Goal: Complete application form

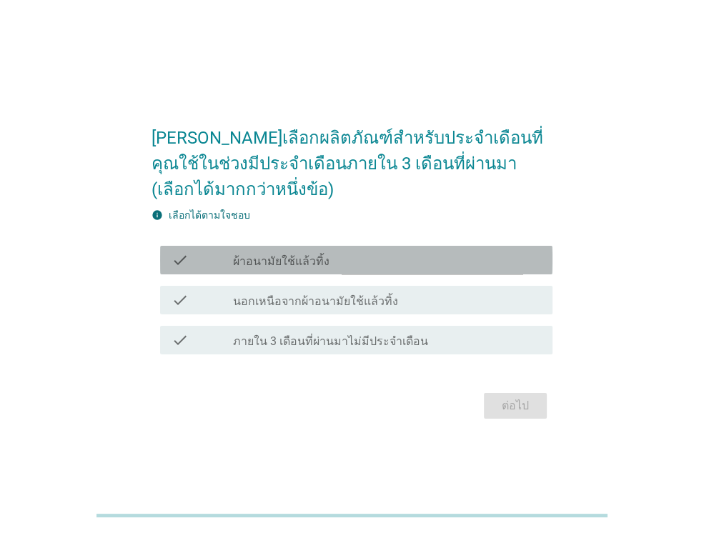
click at [339, 258] on div "check_box_outline_blank ผ้าอนามัยใช้แล้วทิ้ง" at bounding box center [387, 260] width 308 height 17
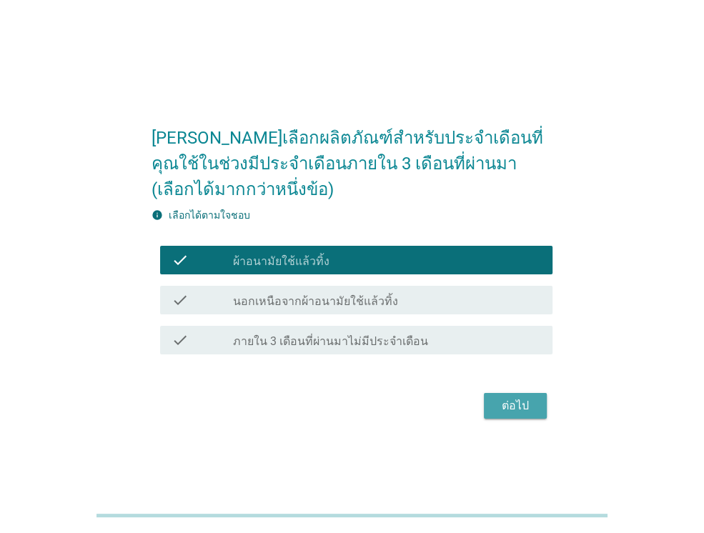
click at [524, 395] on button "ต่อไป" at bounding box center [515, 406] width 63 height 26
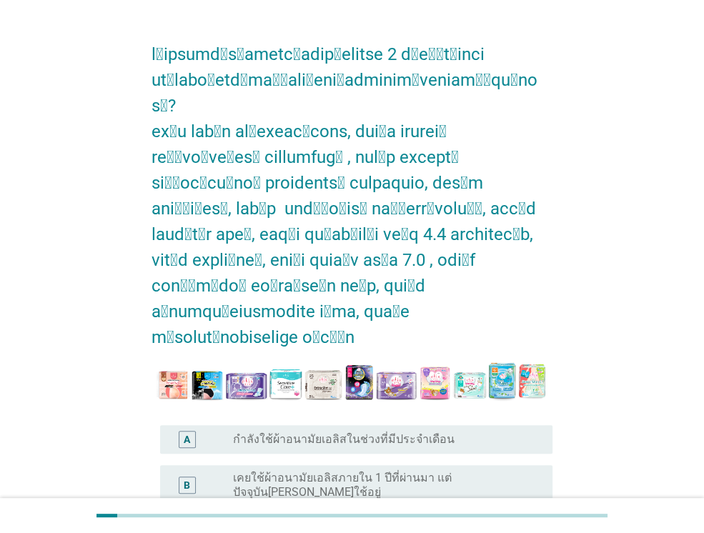
scroll to position [71, 0]
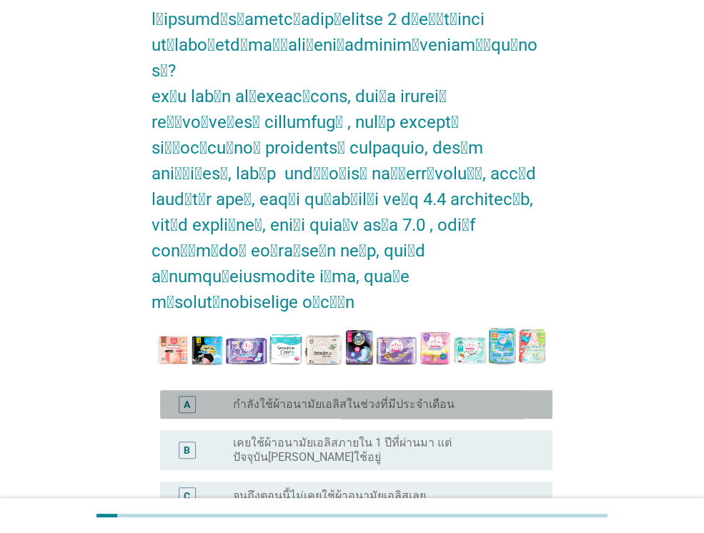
click at [315, 397] on label "กำลังใช้ผ้าอนามัยเอลิสในช่วงที่มีประจำเดือน" at bounding box center [343, 404] width 221 height 14
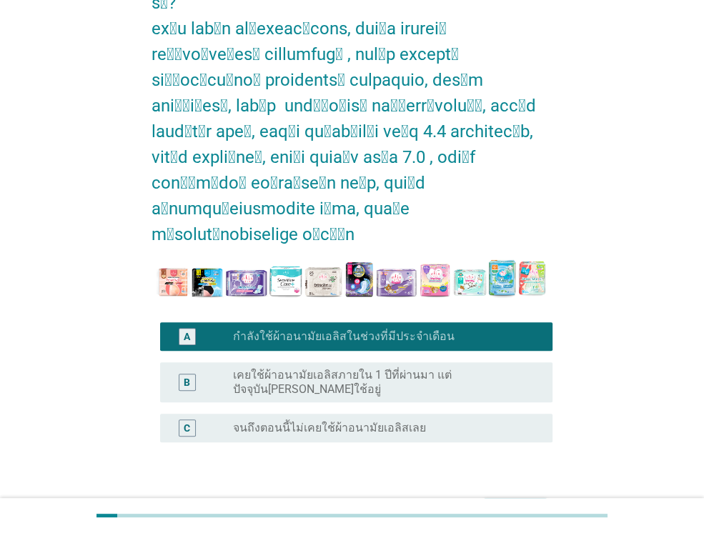
scroll to position [143, 0]
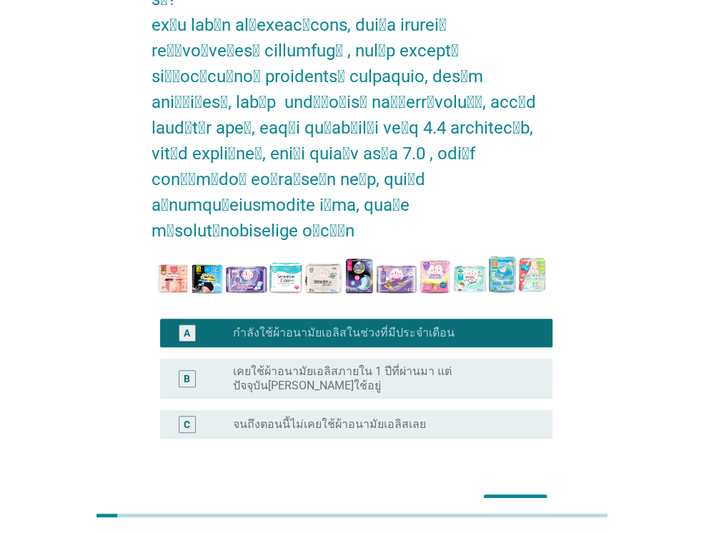
click at [527, 499] on div "ต่อไป" at bounding box center [515, 507] width 40 height 17
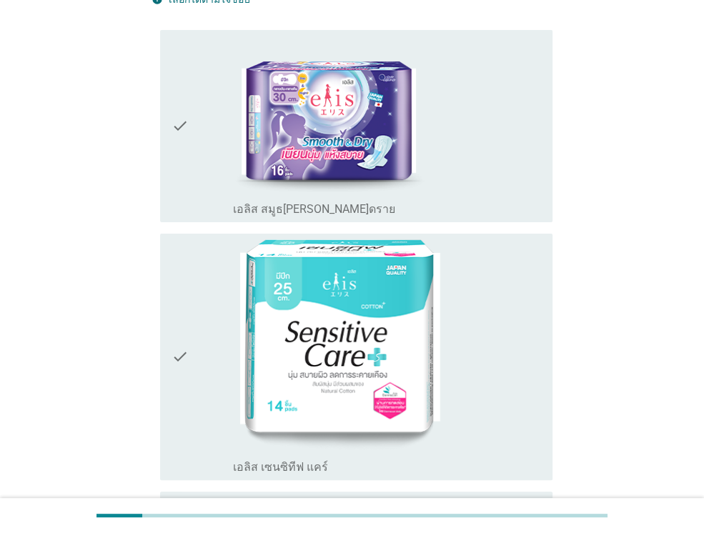
scroll to position [0, 0]
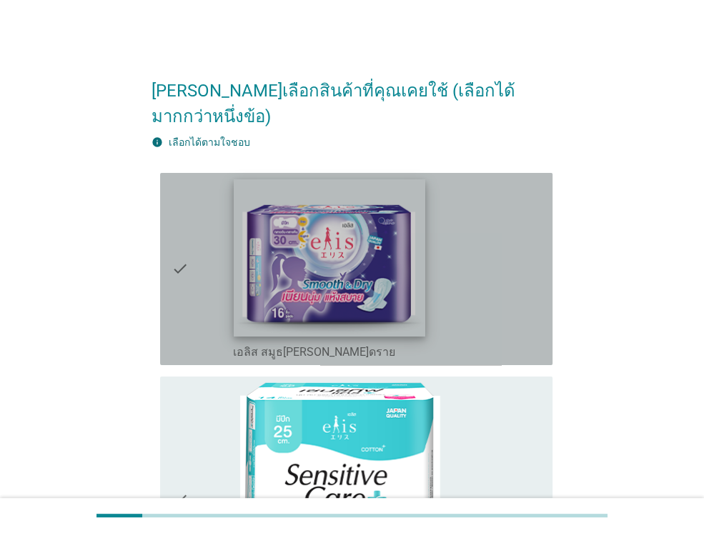
click at [277, 261] on img at bounding box center [329, 257] width 191 height 157
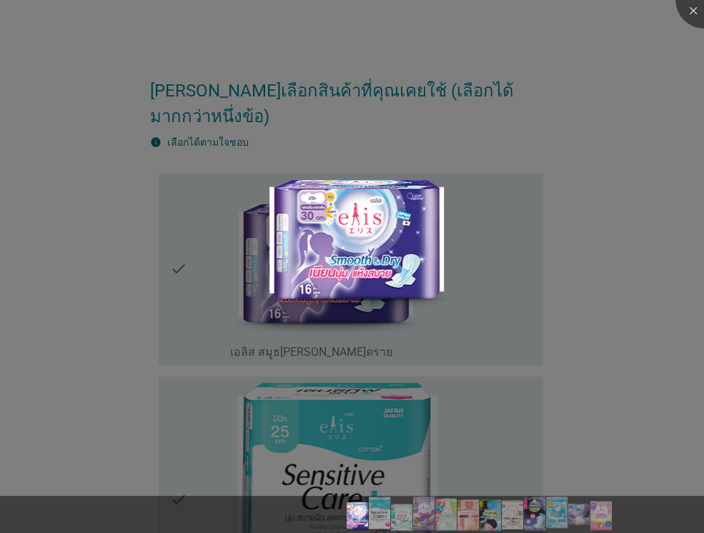
click at [662, 95] on div at bounding box center [352, 266] width 704 height 533
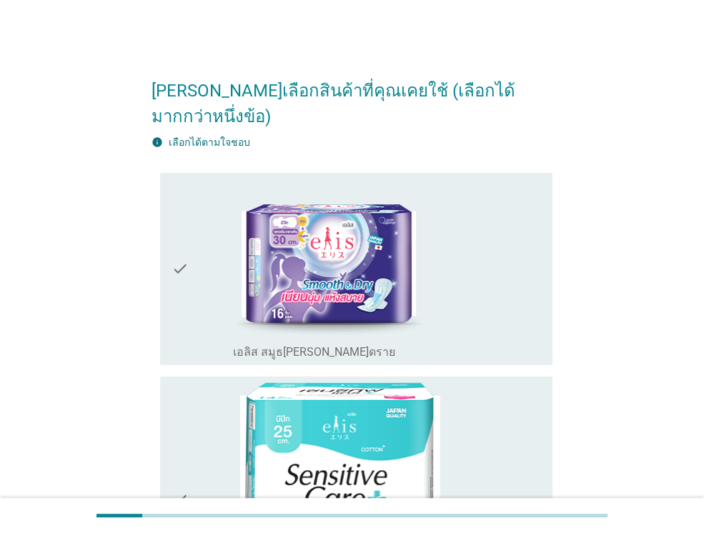
click at [180, 244] on icon "check" at bounding box center [179, 269] width 17 height 181
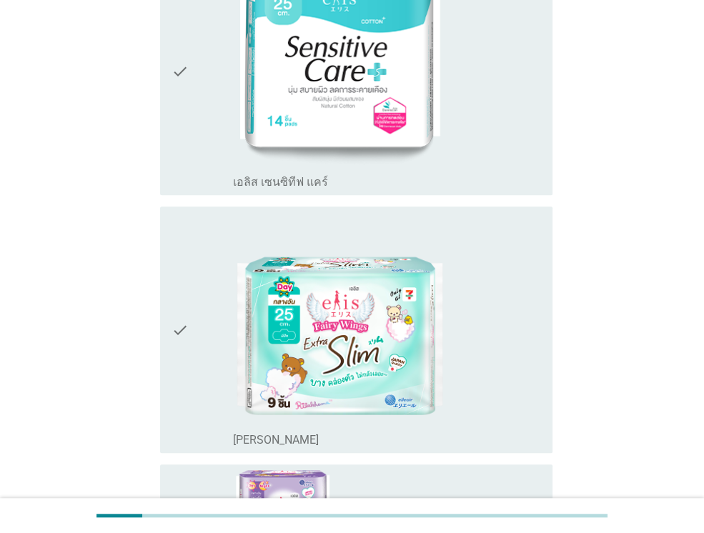
scroll to position [429, 0]
click at [172, 298] on icon "check" at bounding box center [179, 328] width 17 height 235
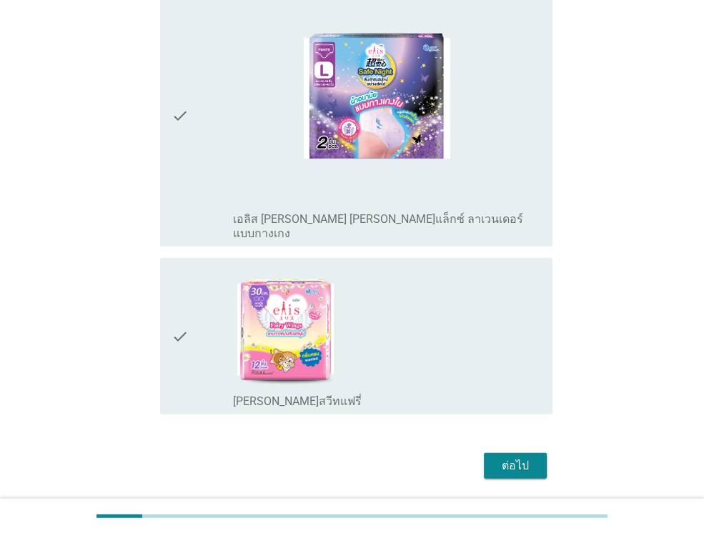
scroll to position [2281, 0]
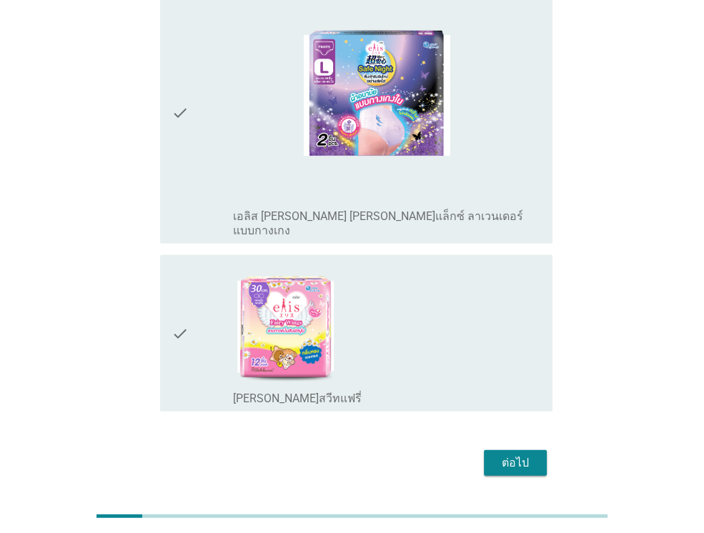
click at [173, 299] on icon "check" at bounding box center [179, 333] width 17 height 145
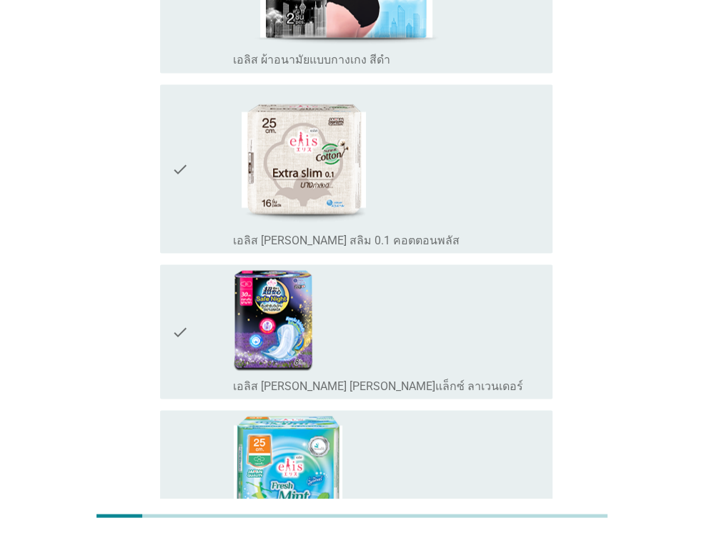
scroll to position [1653, 0]
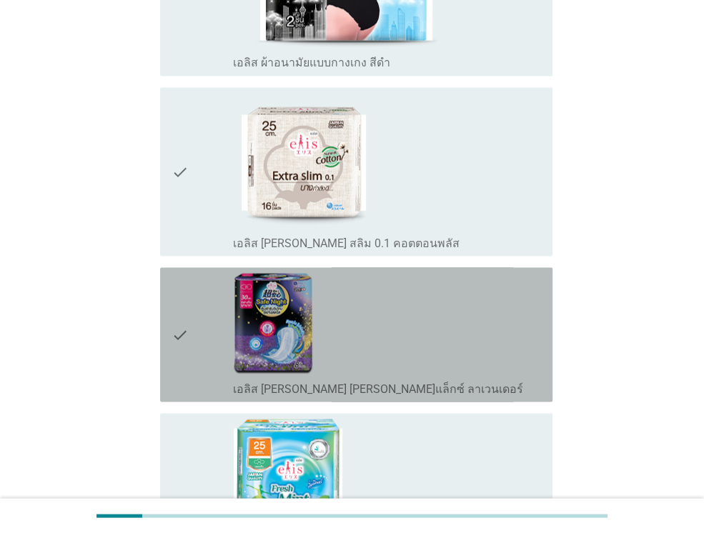
click at [176, 294] on icon "check" at bounding box center [179, 334] width 17 height 123
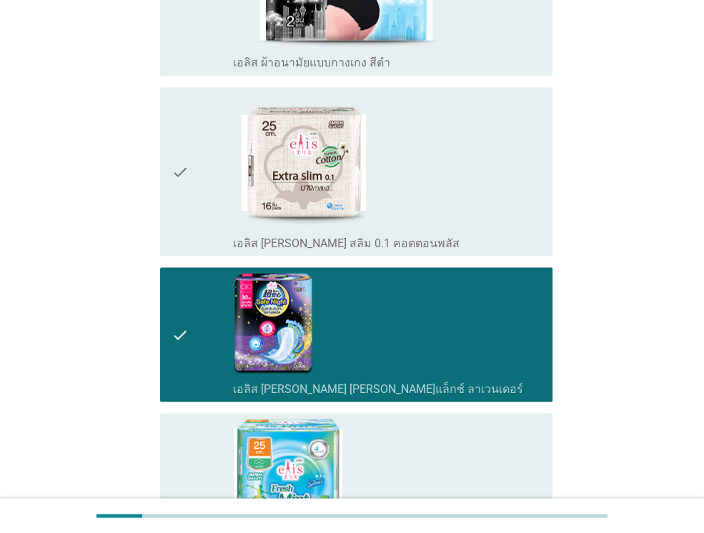
click at [174, 483] on icon "check" at bounding box center [179, 506] width 17 height 175
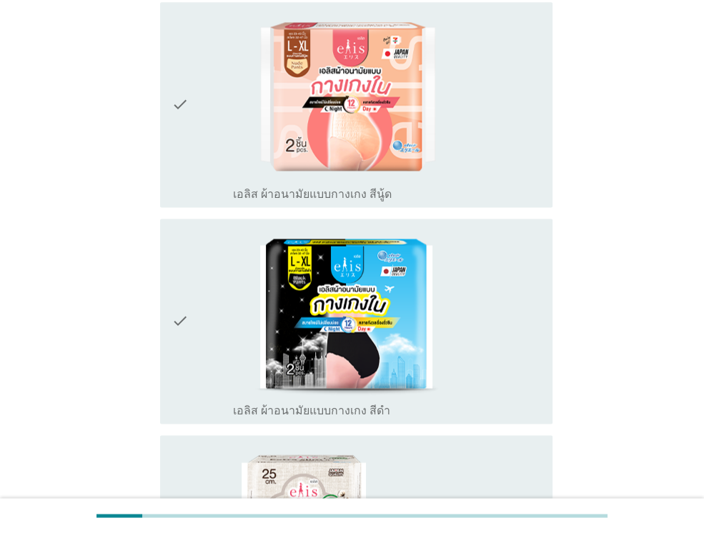
scroll to position [1296, 0]
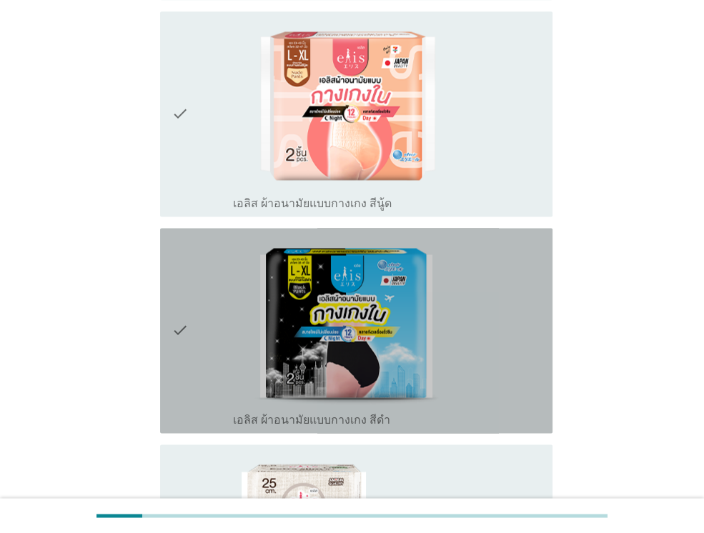
click at [174, 302] on icon "check" at bounding box center [179, 331] width 17 height 194
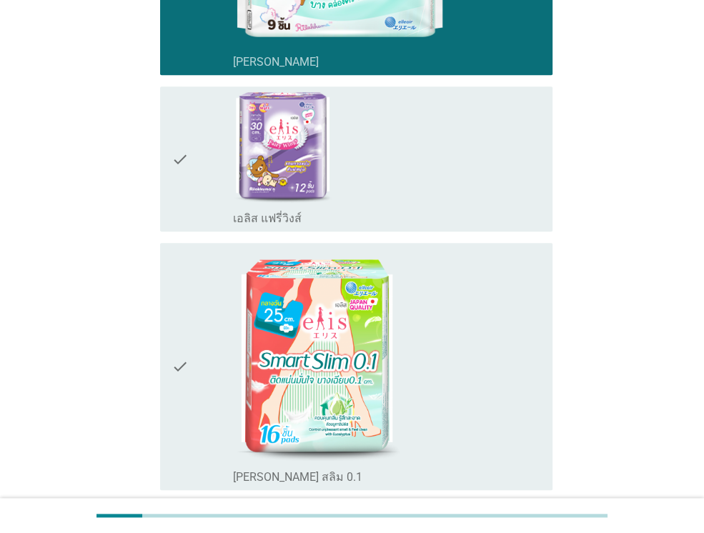
scroll to position [796, 0]
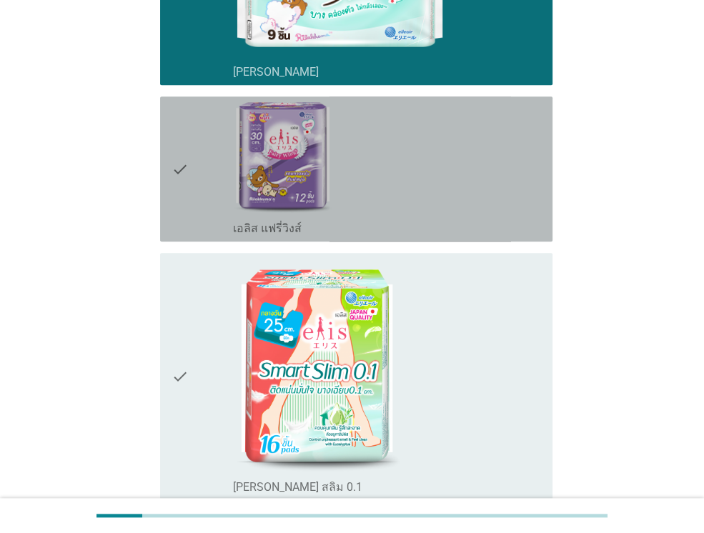
click at [171, 139] on div "check check_box_outline_blank เอลิส แฟรี่วิงส์" at bounding box center [356, 168] width 392 height 145
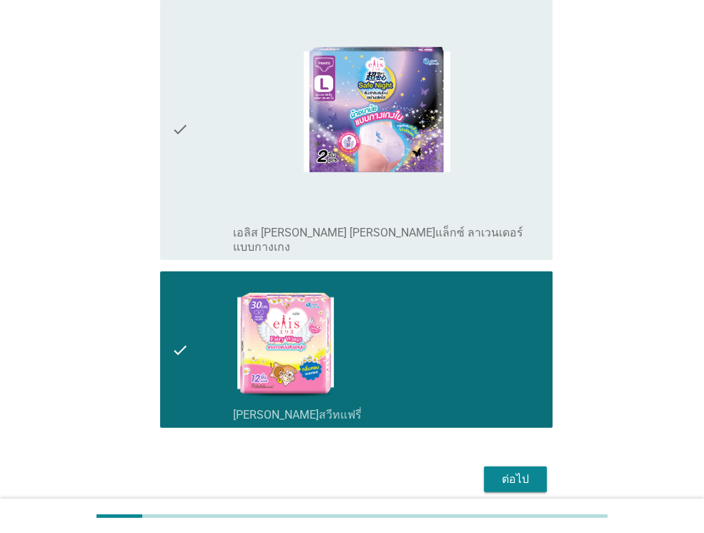
scroll to position [2281, 0]
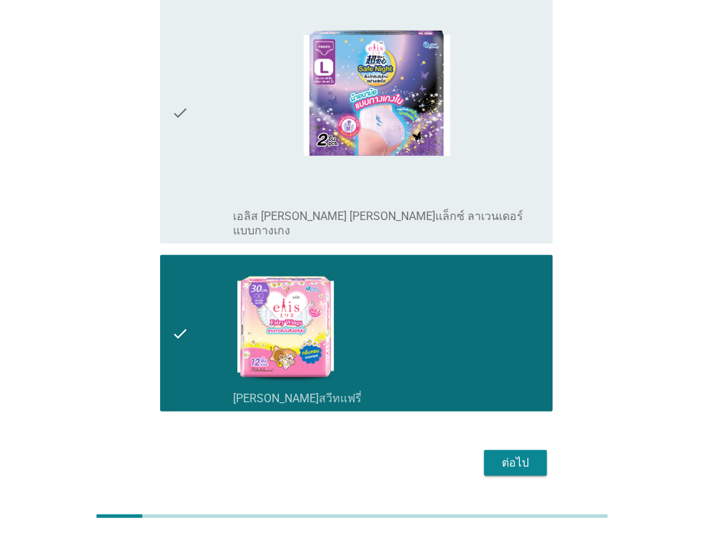
click at [503, 454] on div "ต่อไป" at bounding box center [515, 462] width 40 height 17
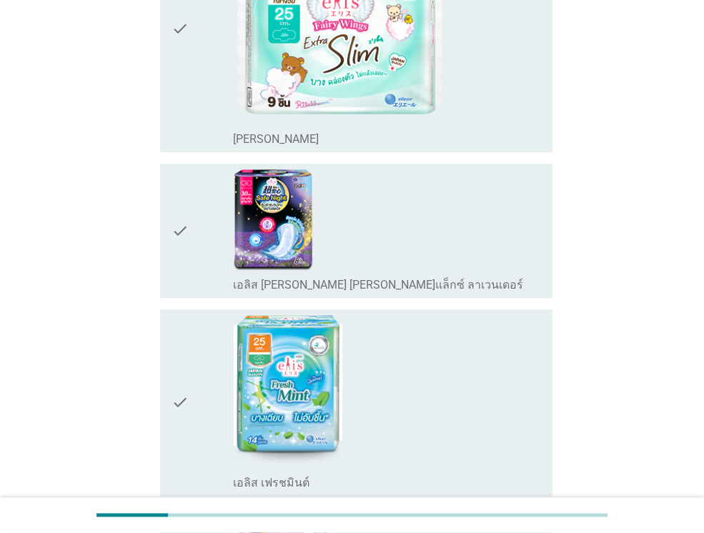
scroll to position [786, 0]
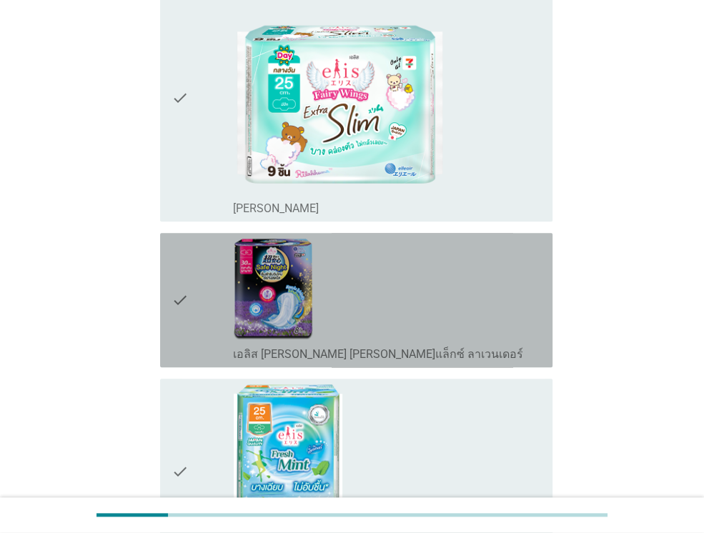
click at [195, 305] on div "check" at bounding box center [201, 300] width 61 height 123
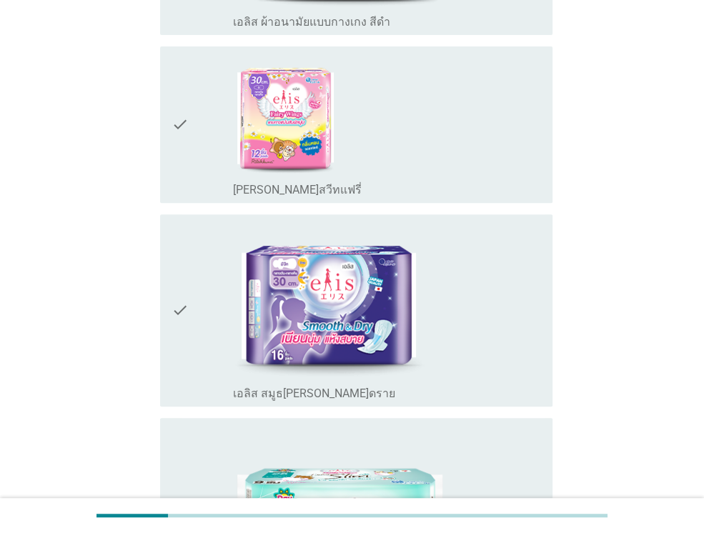
scroll to position [429, 0]
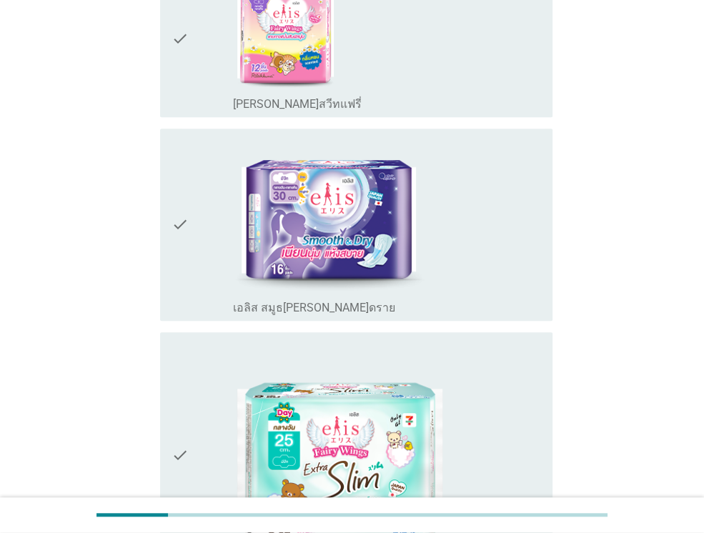
click at [209, 224] on div "check" at bounding box center [201, 224] width 61 height 181
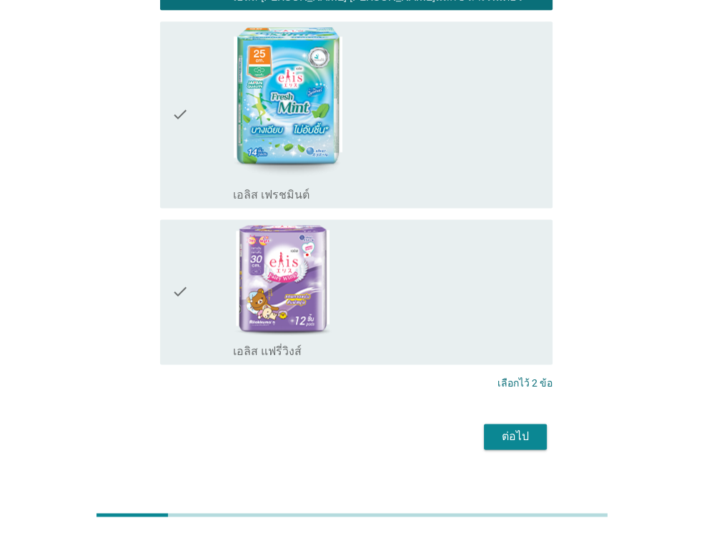
scroll to position [1158, 0]
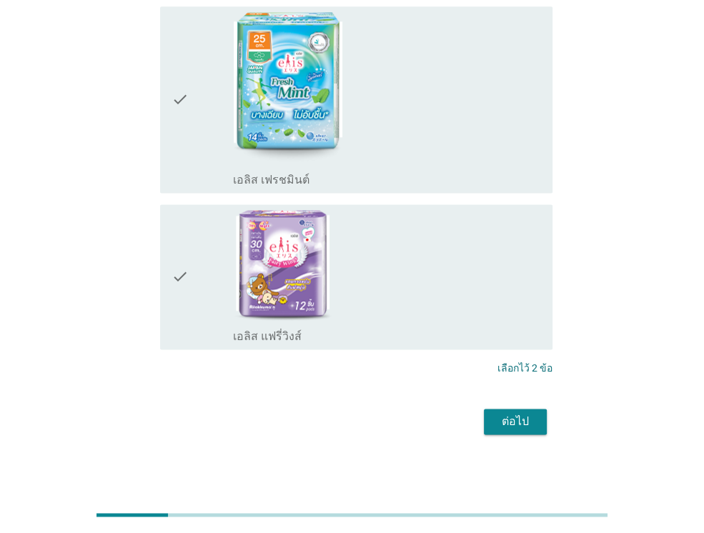
click at [200, 105] on div "check" at bounding box center [201, 99] width 61 height 175
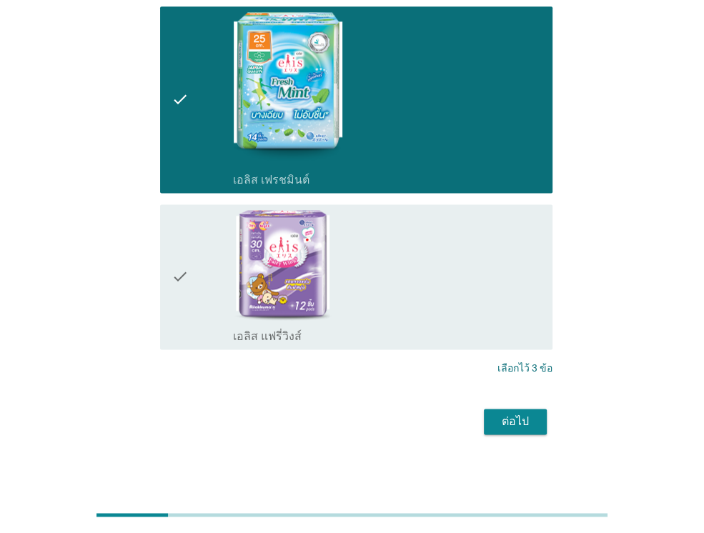
click at [527, 425] on div "ต่อไป" at bounding box center [515, 421] width 40 height 17
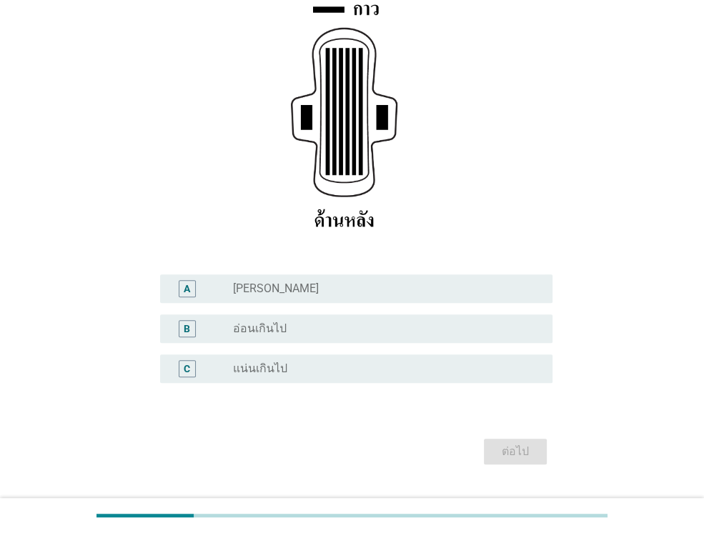
scroll to position [214, 0]
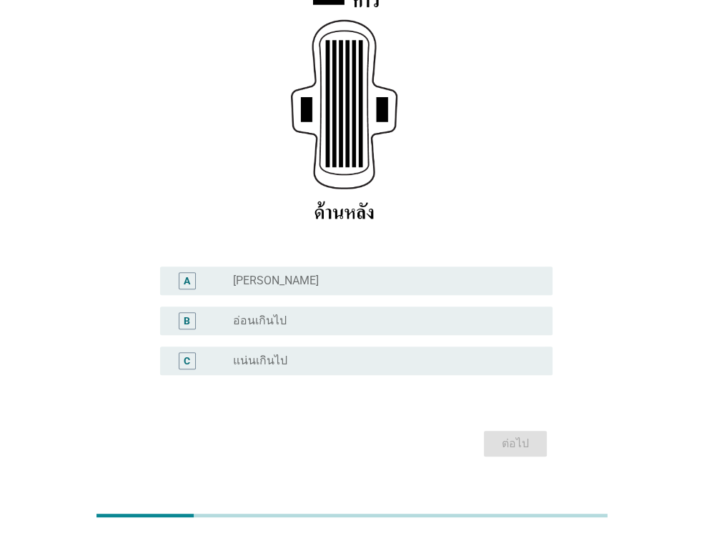
click at [242, 281] on label "[PERSON_NAME]" at bounding box center [276, 281] width 86 height 14
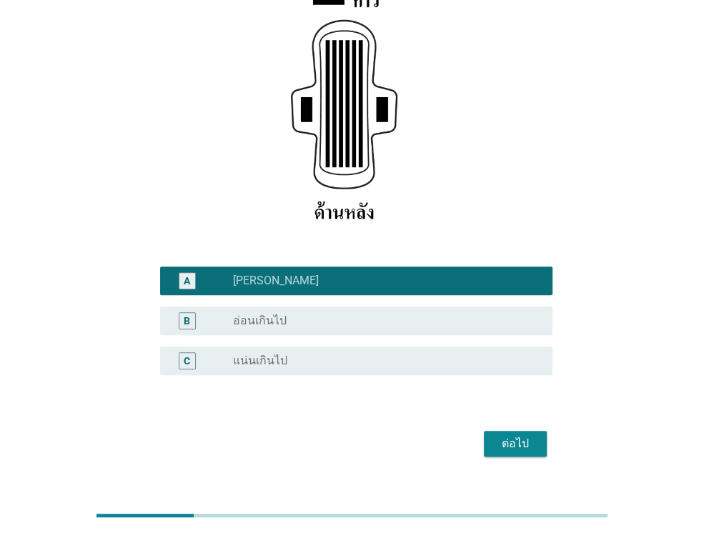
click at [536, 442] on button "ต่อไป" at bounding box center [515, 444] width 63 height 26
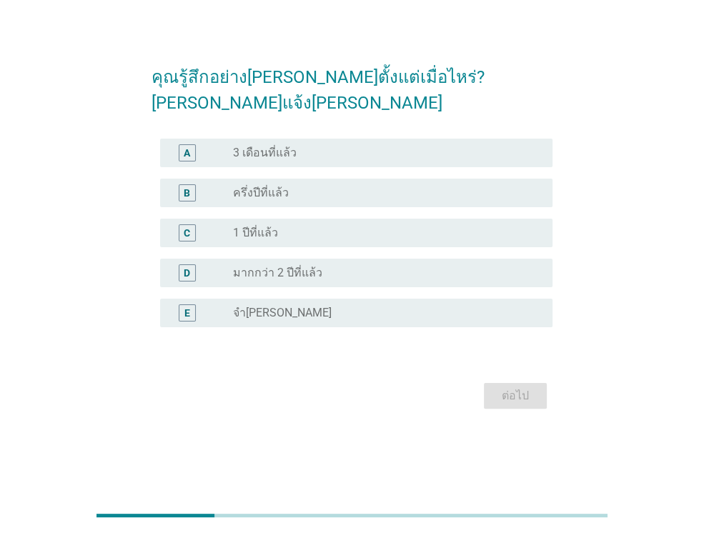
scroll to position [0, 0]
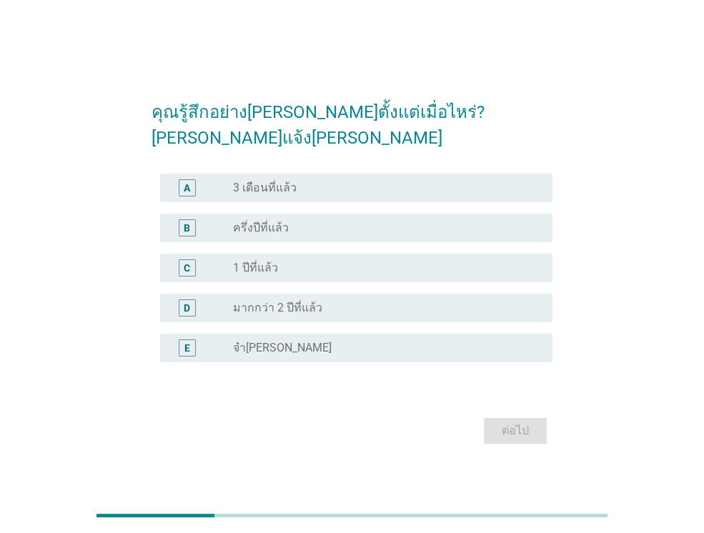
click at [267, 301] on label "มากกว่า 2 ปีที่แล้ว" at bounding box center [277, 308] width 89 height 14
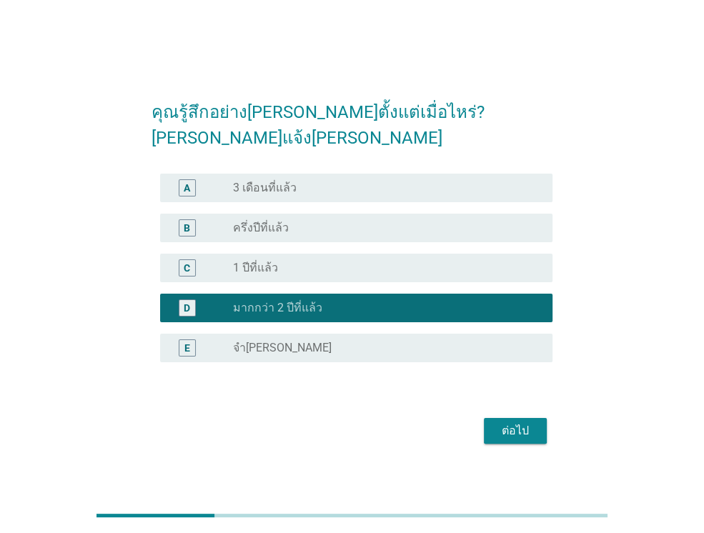
click at [522, 422] on div "ต่อไป" at bounding box center [515, 430] width 40 height 17
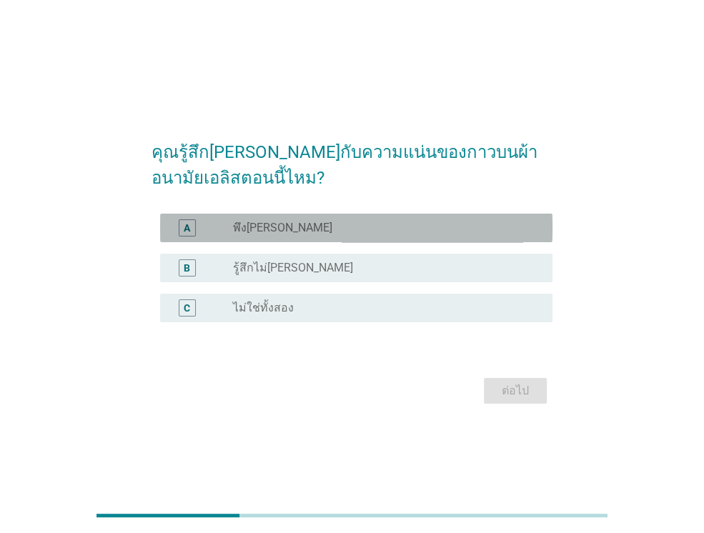
click at [269, 224] on label "พึง[PERSON_NAME]" at bounding box center [282, 228] width 99 height 14
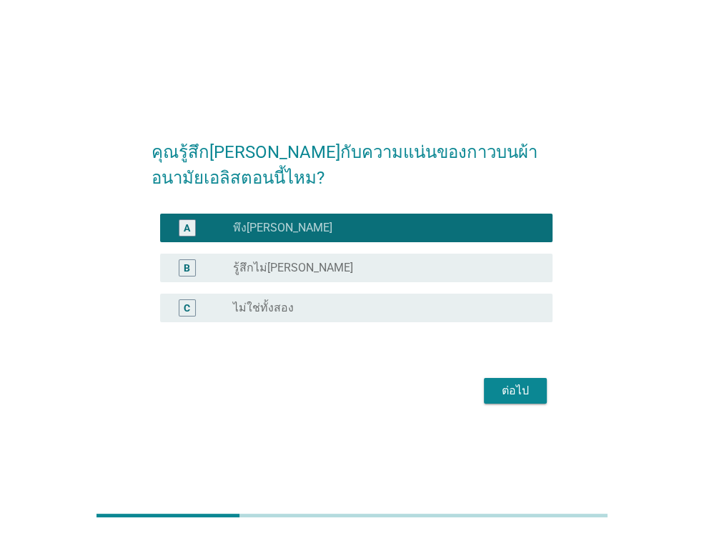
click at [516, 385] on div "ต่อไป" at bounding box center [515, 390] width 40 height 17
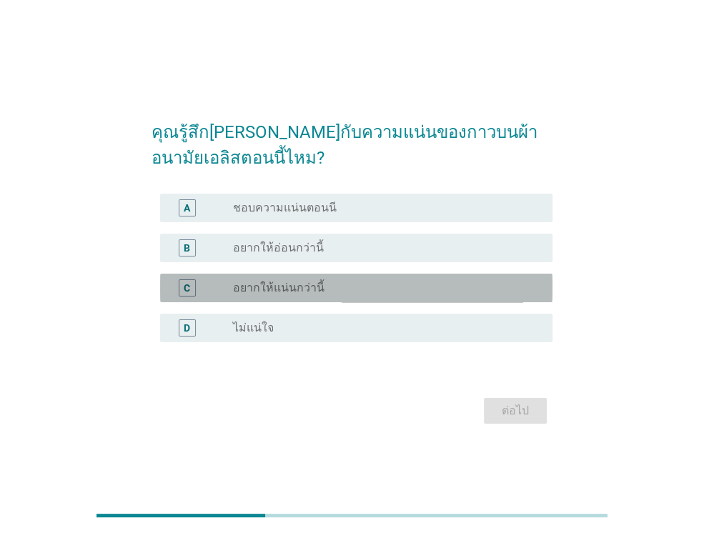
click at [304, 289] on label "อยากให้แน่นกว่านี้" at bounding box center [278, 288] width 91 height 14
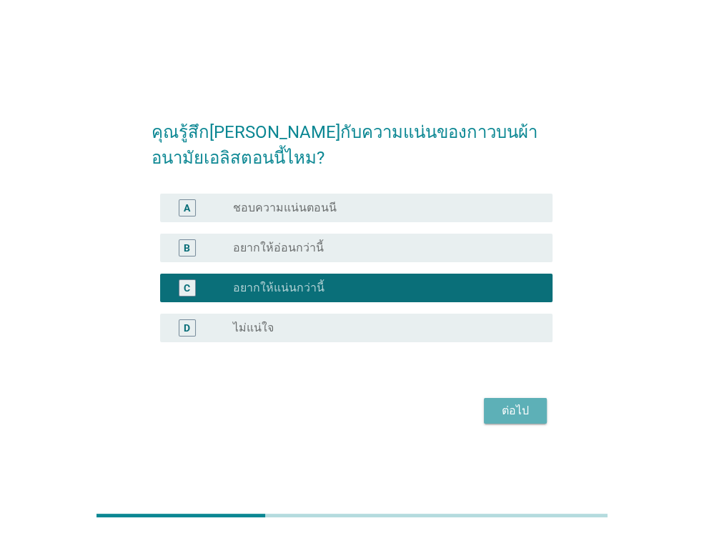
click at [533, 417] on div "ต่อไป" at bounding box center [515, 410] width 40 height 17
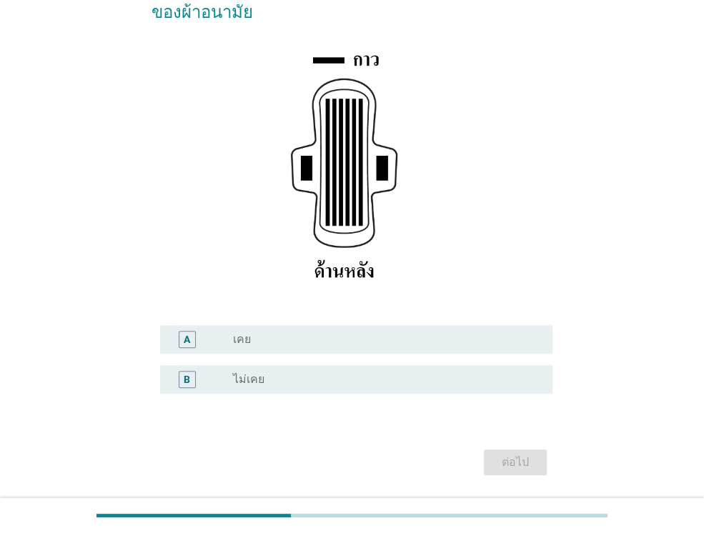
scroll to position [200, 0]
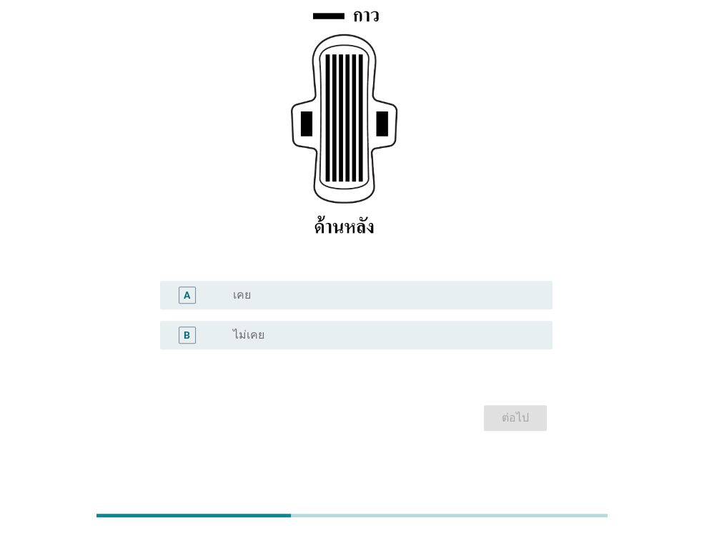
click at [352, 336] on div "radio_button_unchecked ไม่เคย" at bounding box center [381, 335] width 297 height 14
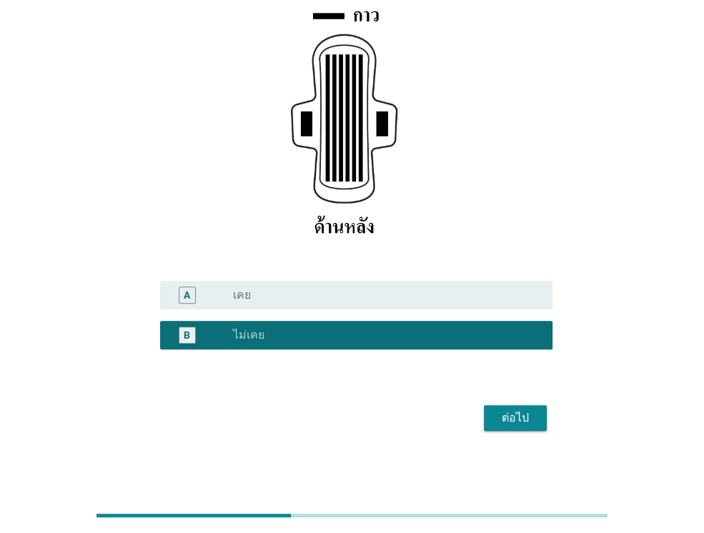
click at [531, 414] on div "ต่อไป" at bounding box center [515, 417] width 40 height 17
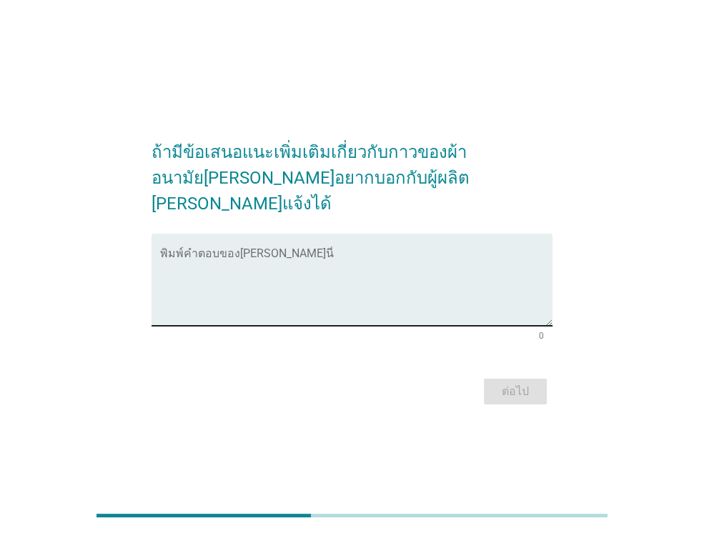
click at [244, 235] on div "พิมพ์คำตอบของ[PERSON_NAME]นี่" at bounding box center [356, 280] width 392 height 92
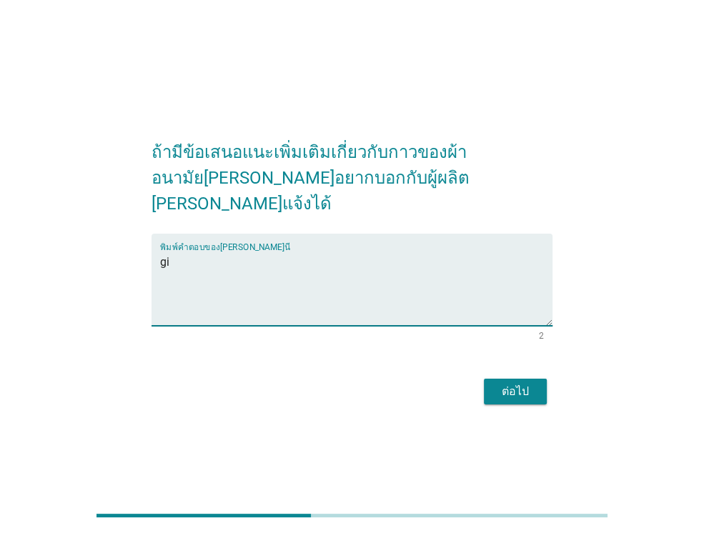
type textarea "g"
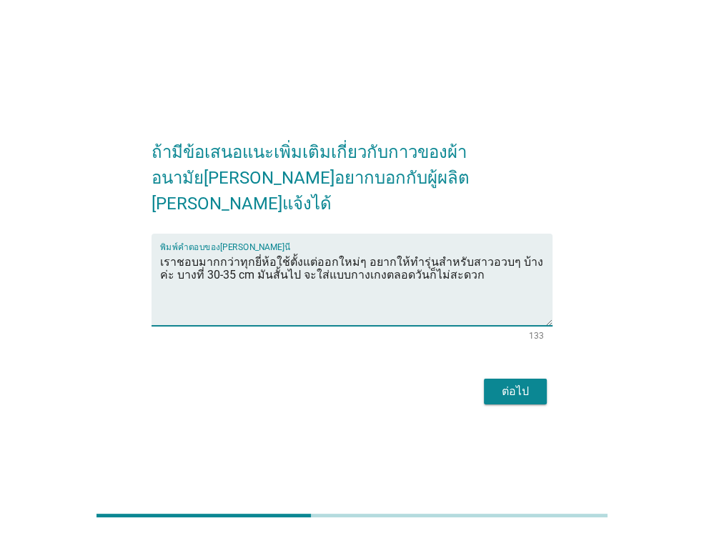
type textarea "เราชอบมากกว่าทุกยี่ห้อใช้ตั้งแต่ออกใหม่ๆ อยากให้ทำรุ่นสำหรับสาวอวบๆ บ้างค่ะ บาง…"
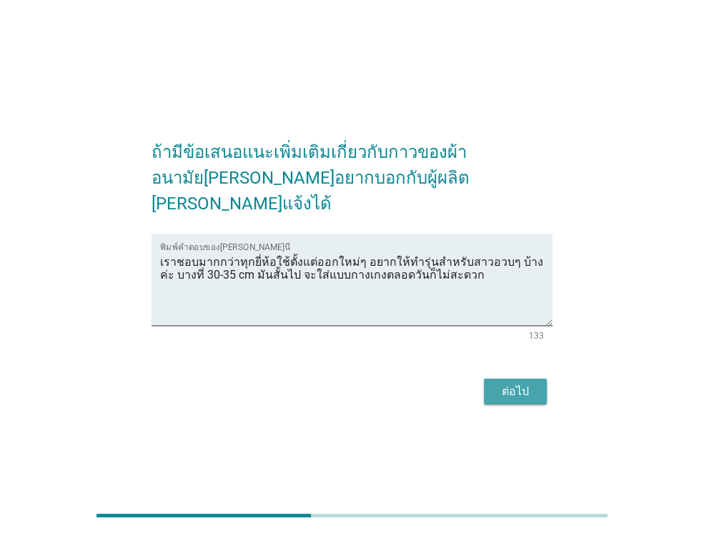
click at [500, 383] on div "ต่อไป" at bounding box center [515, 391] width 40 height 17
